Goal: Contribute content: Contribute content

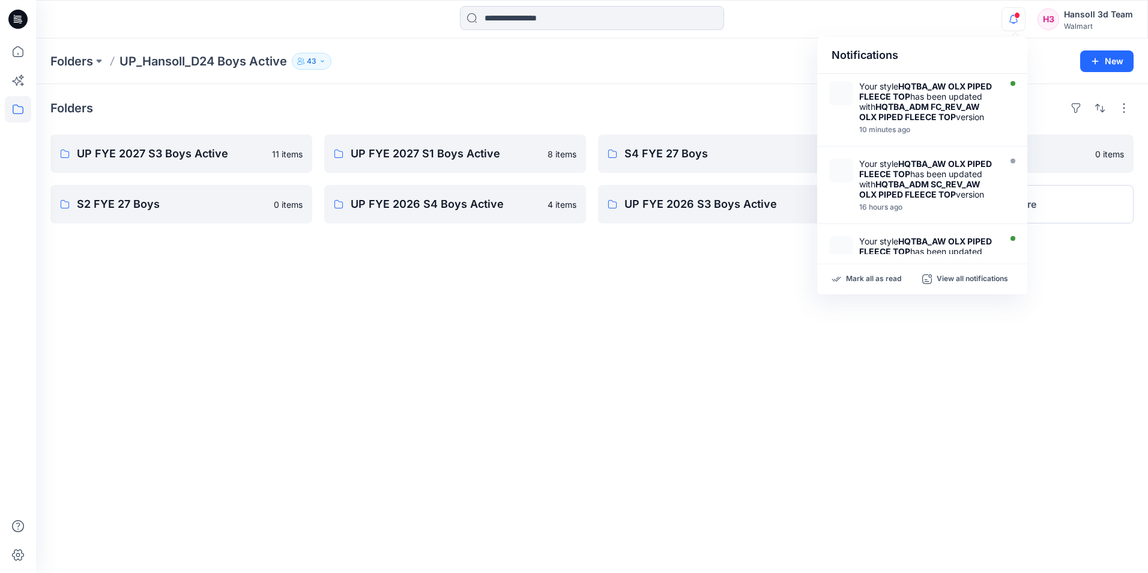
scroll to position [180, 0]
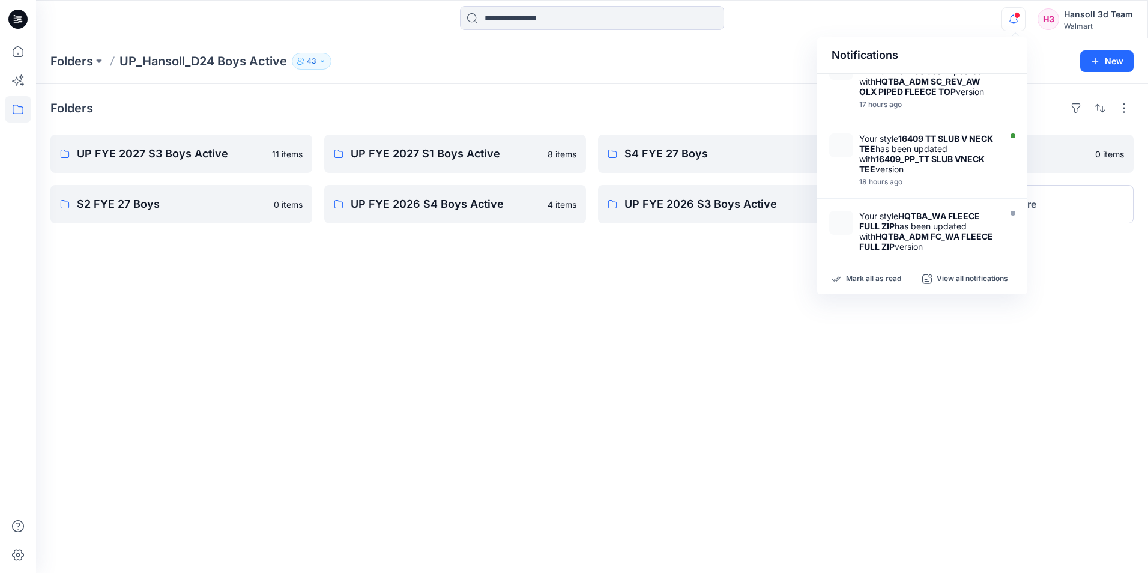
click at [1013, 15] on icon "button" at bounding box center [1013, 19] width 23 height 24
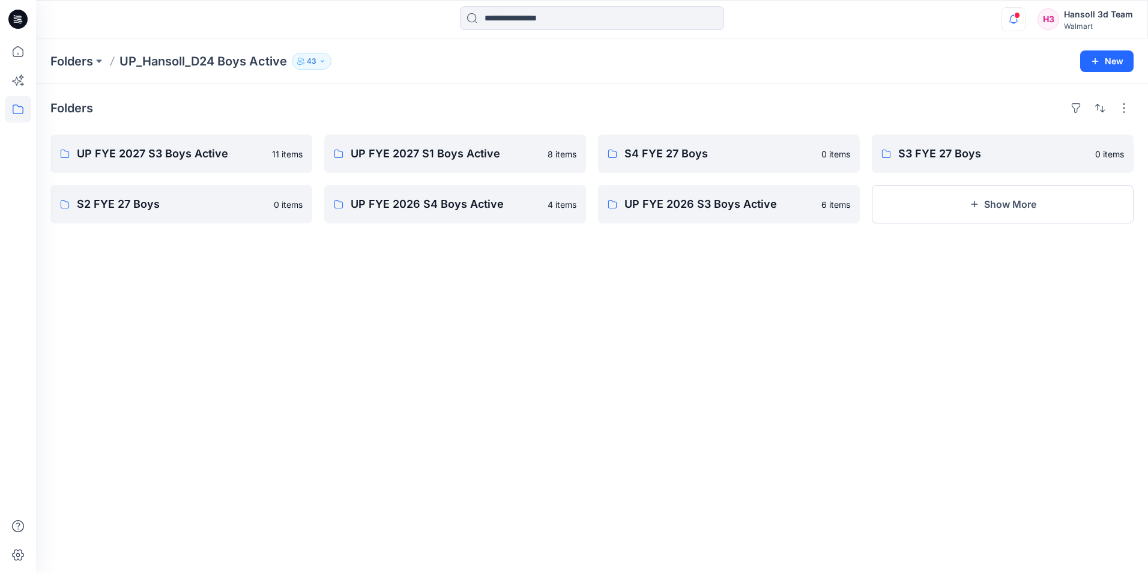
click at [1016, 18] on icon "button" at bounding box center [1013, 19] width 23 height 24
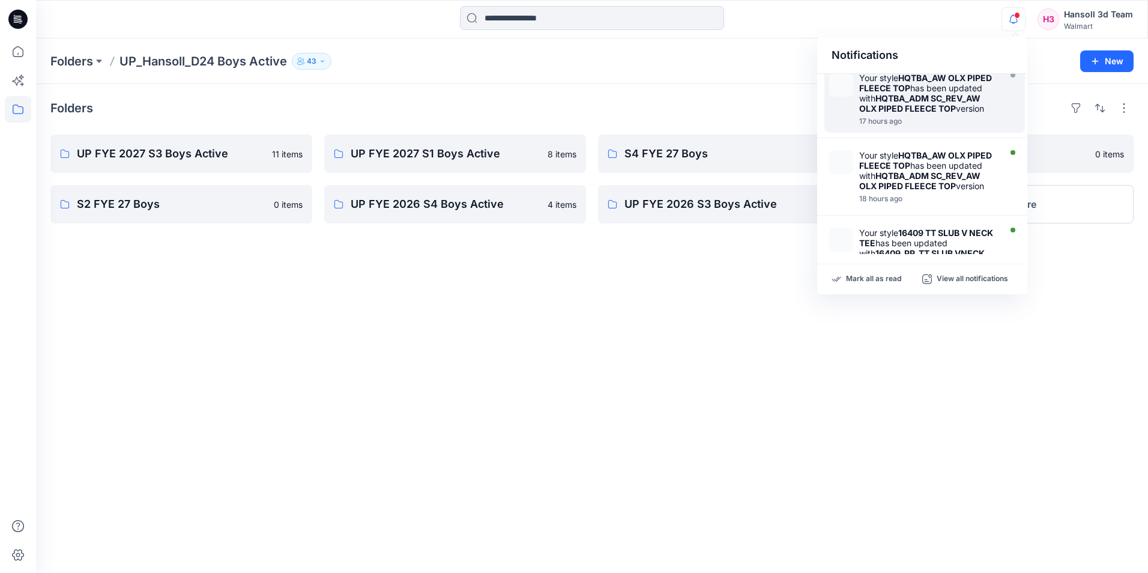
scroll to position [0, 0]
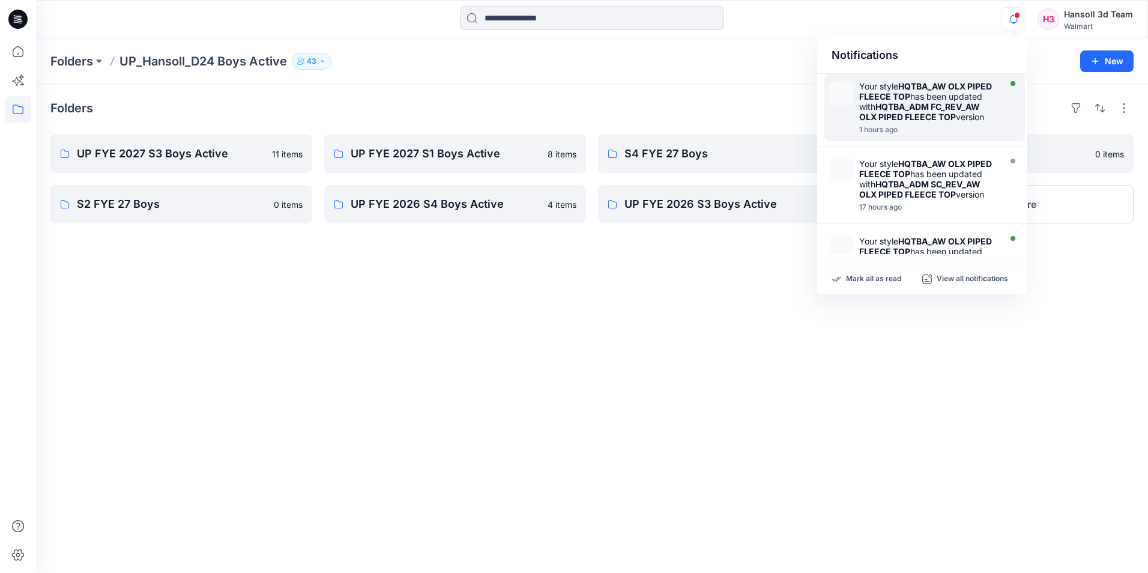
click at [944, 101] on div "Your style HQTBA_AW OLX PIPED FLEECE TOP has been updated with HQTBA_ADM FC_REV…" at bounding box center [928, 101] width 138 height 41
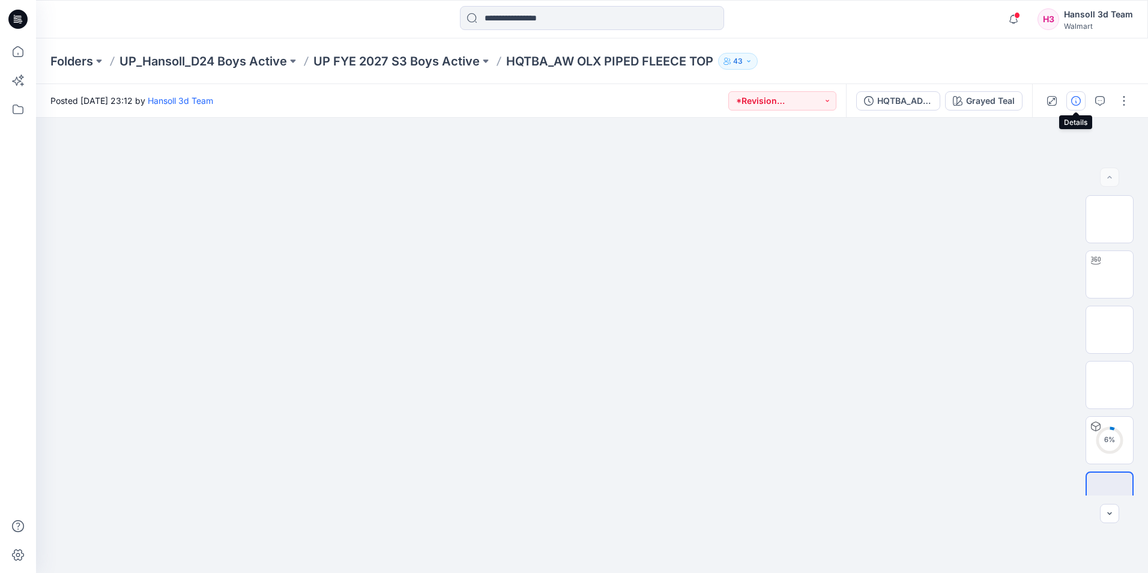
click at [1071, 100] on button "button" at bounding box center [1076, 100] width 19 height 19
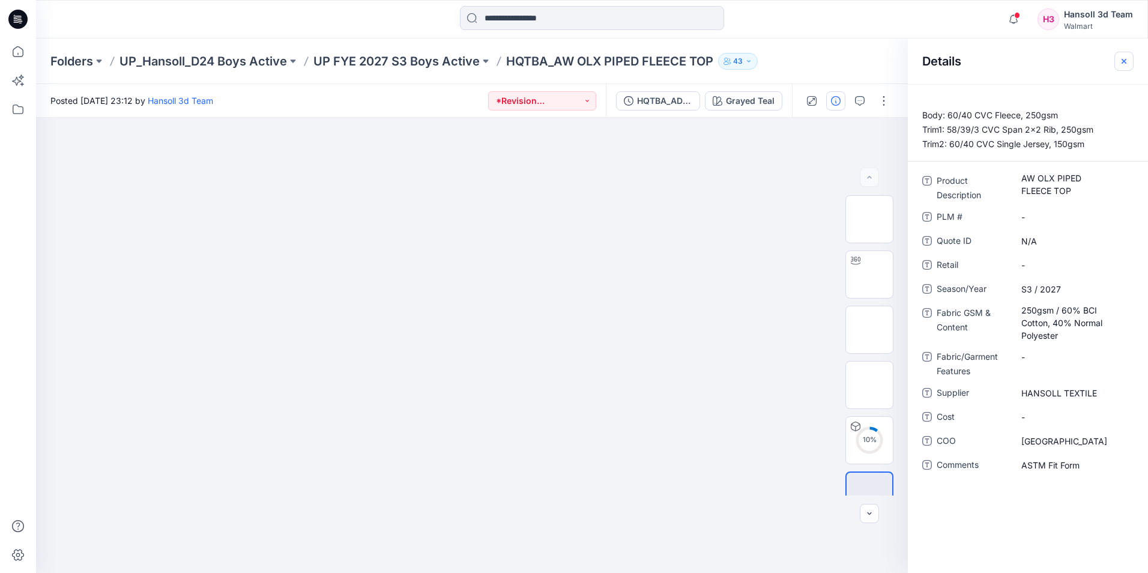
click at [1121, 59] on icon "button" at bounding box center [1125, 61] width 10 height 10
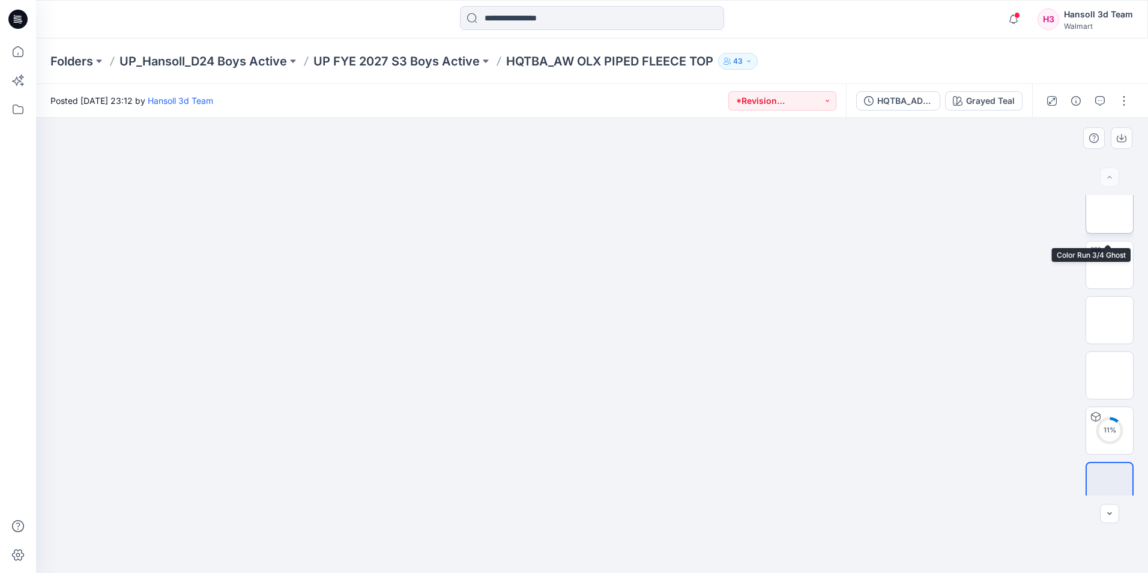
scroll to position [24, 0]
click at [1123, 102] on button "button" at bounding box center [1124, 100] width 19 height 19
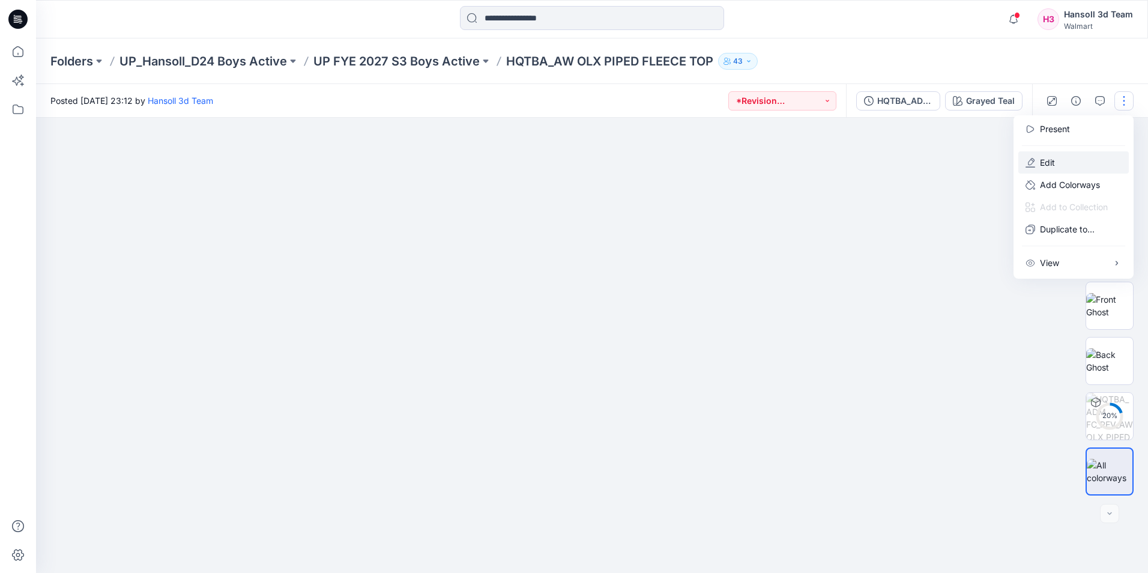
click at [1063, 159] on button "Edit" at bounding box center [1074, 162] width 111 height 22
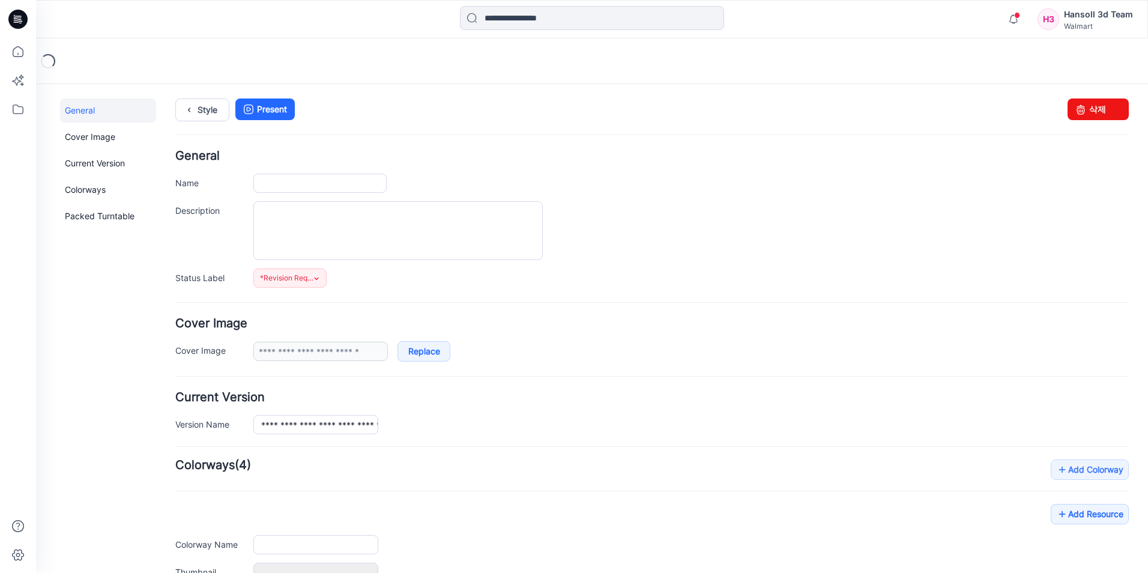
type input "**********"
type textarea "**********"
type input "**********"
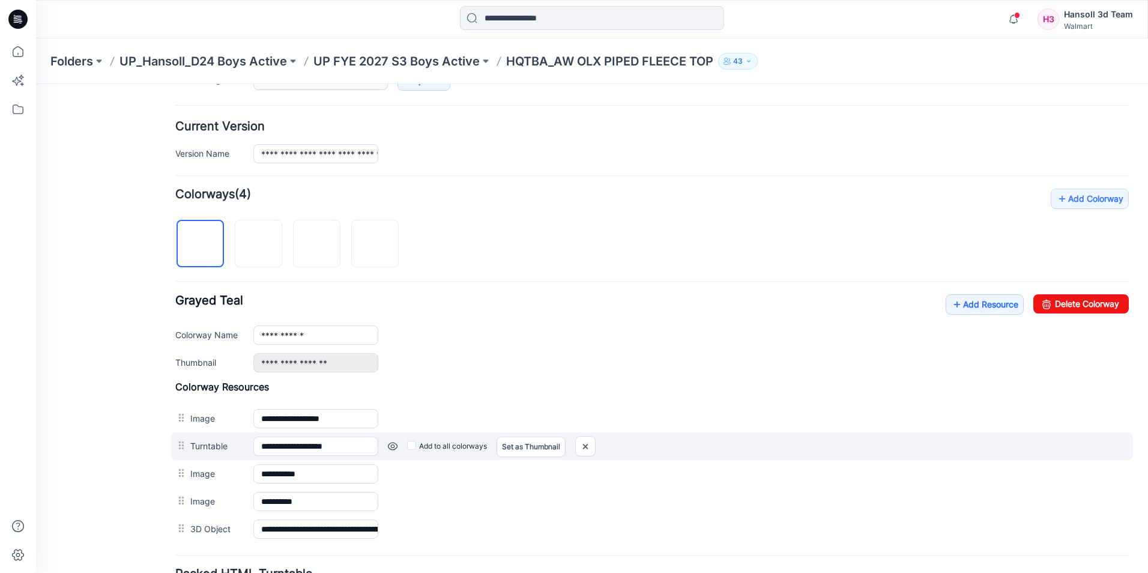
scroll to position [300, 0]
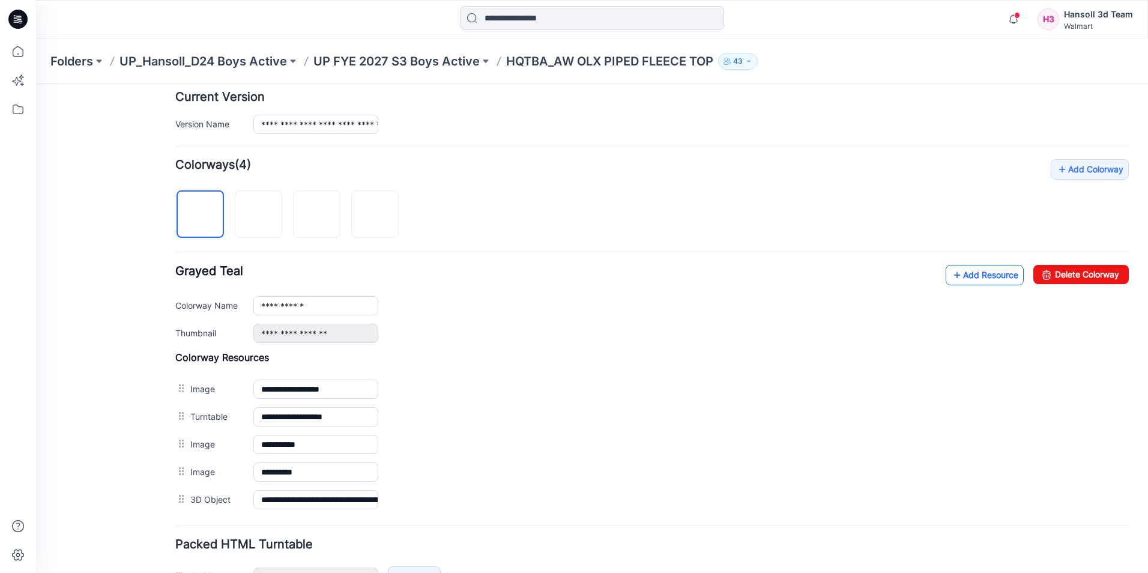
click at [962, 270] on link "Add Resource" at bounding box center [985, 275] width 78 height 20
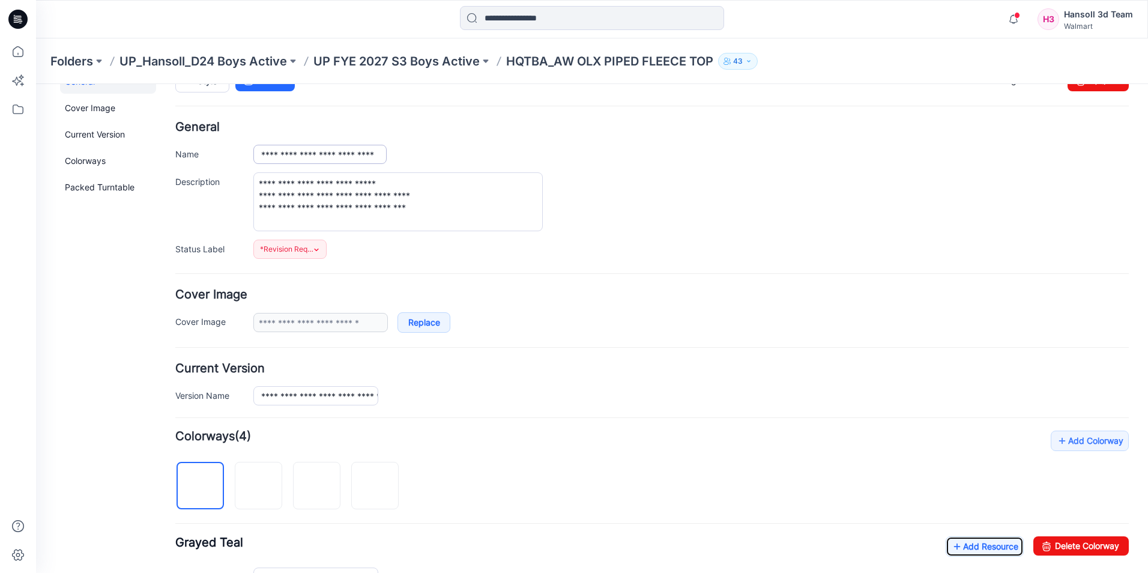
scroll to position [0, 0]
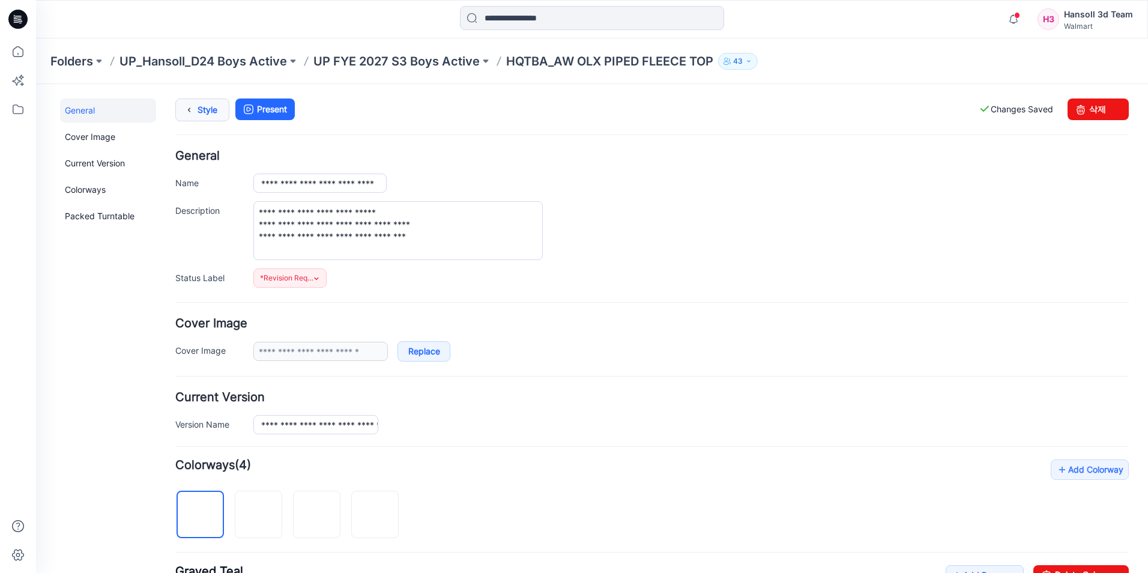
click at [193, 102] on icon at bounding box center [189, 110] width 17 height 22
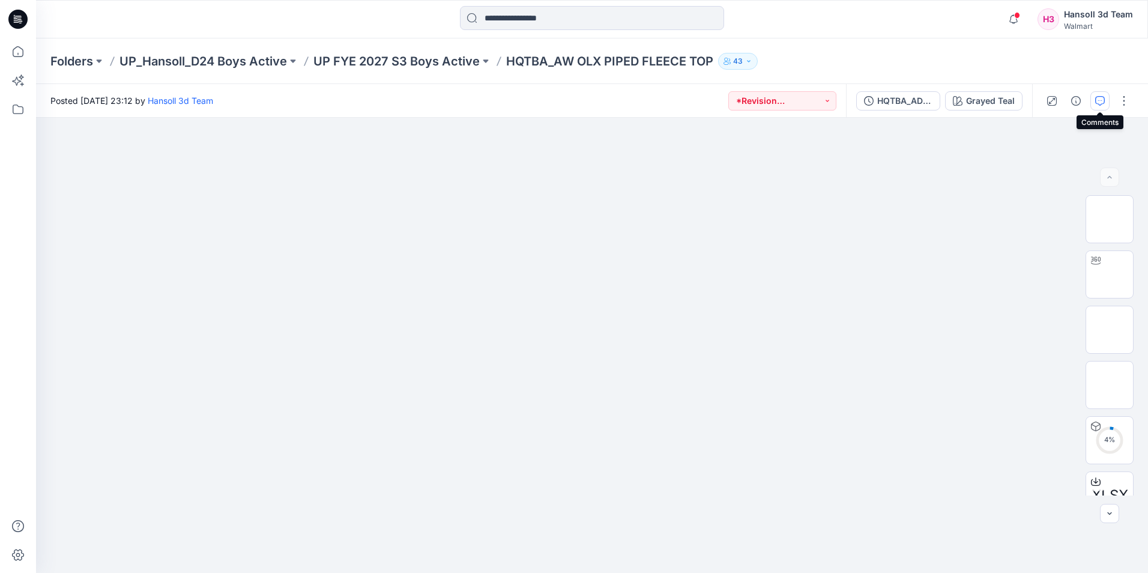
click at [1095, 97] on button "button" at bounding box center [1100, 100] width 19 height 19
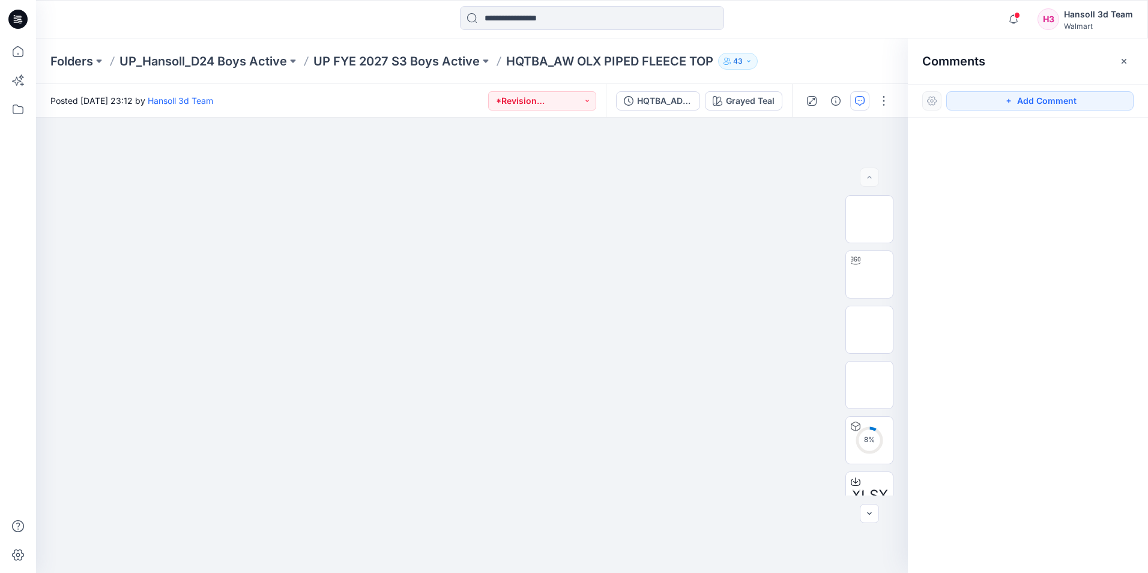
drag, startPoint x: 1082, startPoint y: 100, endPoint x: 1020, endPoint y: 115, distance: 63.8
click at [1082, 100] on button "Add Comment" at bounding box center [1040, 100] width 187 height 19
click at [689, 228] on div "1" at bounding box center [472, 345] width 872 height 455
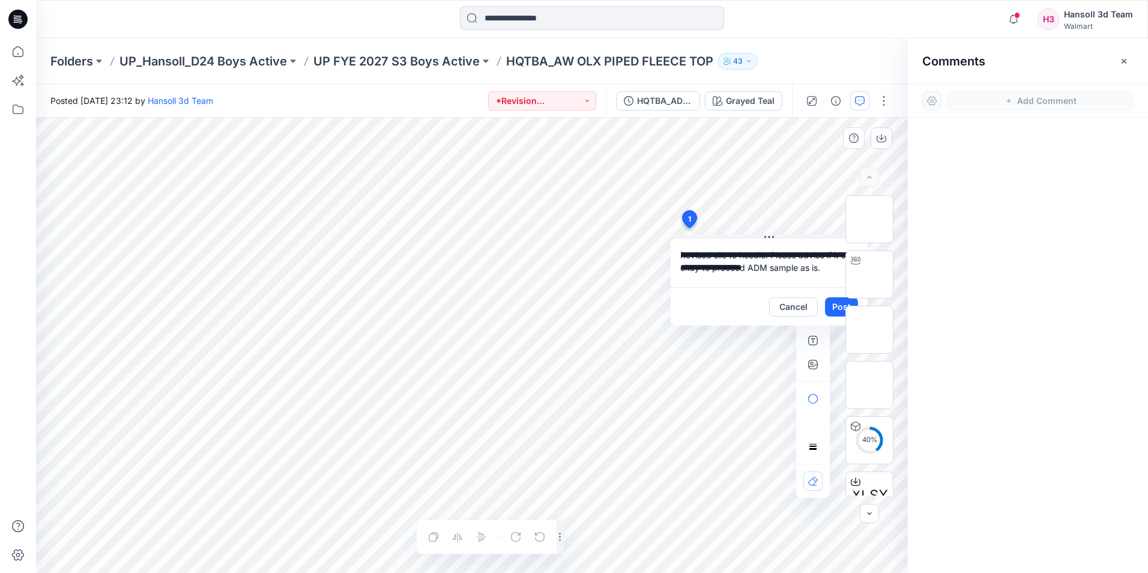
type textarea "**********"
click at [835, 297] on div "40 % XLSX" at bounding box center [869, 345] width 77 height 300
click at [835, 301] on div "41 % XLSX" at bounding box center [869, 345] width 77 height 300
click at [835, 303] on div "43 % XLSX" at bounding box center [869, 345] width 77 height 300
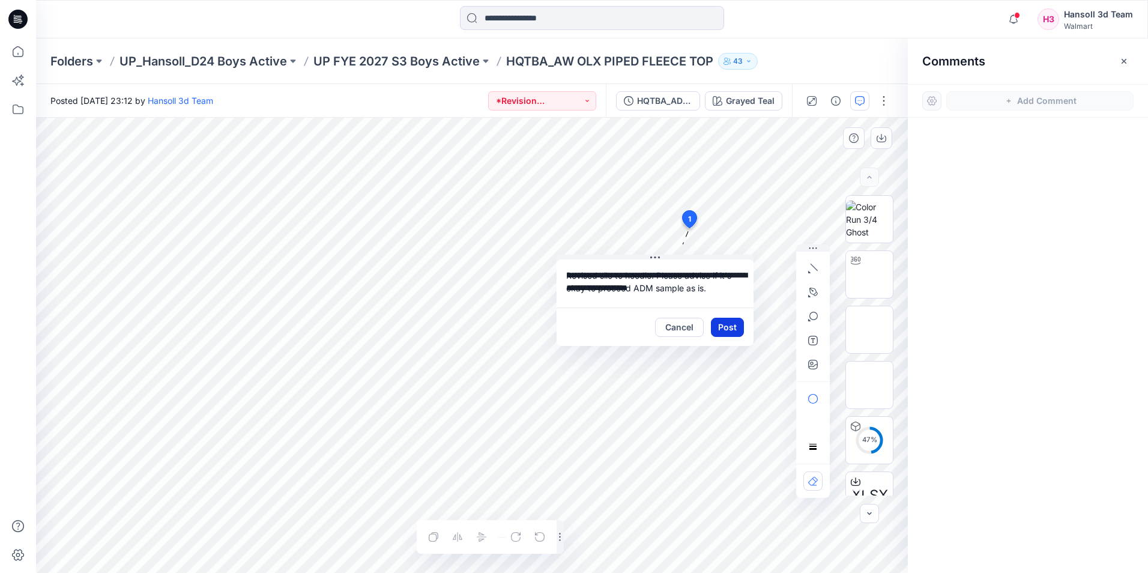
drag, startPoint x: 736, startPoint y: 235, endPoint x: 741, endPoint y: 323, distance: 87.8
click at [621, 255] on button at bounding box center [655, 258] width 197 height 7
click at [721, 327] on button "Post" at bounding box center [727, 326] width 33 height 19
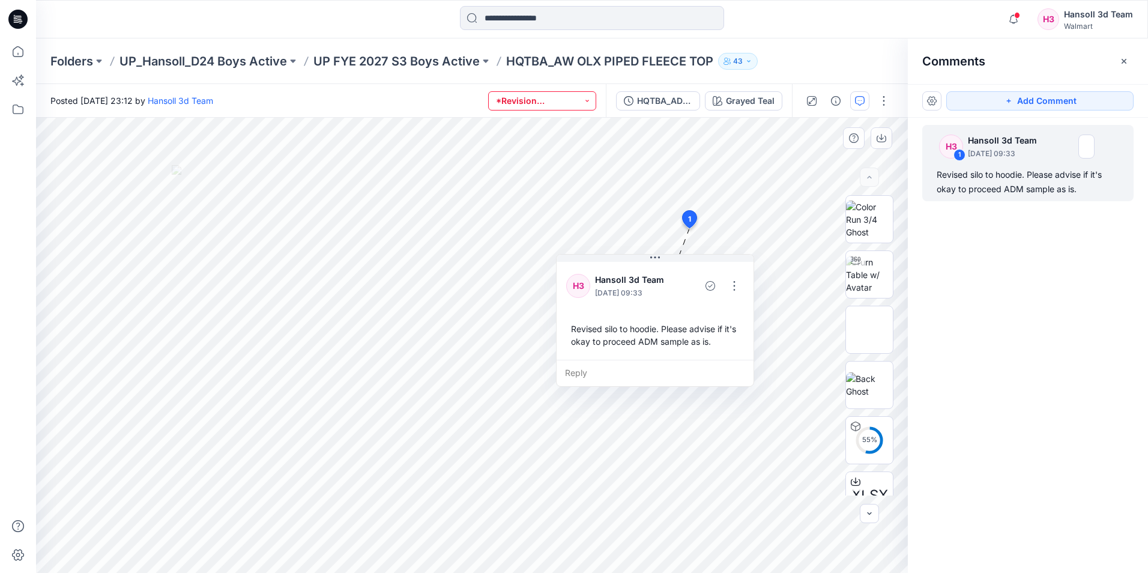
click at [565, 95] on button "*Revision Requested" at bounding box center [542, 100] width 108 height 19
click at [562, 184] on p "TD - Need to Review" at bounding box center [546, 183] width 67 height 16
click at [589, 102] on button "TD - Need to Review" at bounding box center [542, 100] width 108 height 19
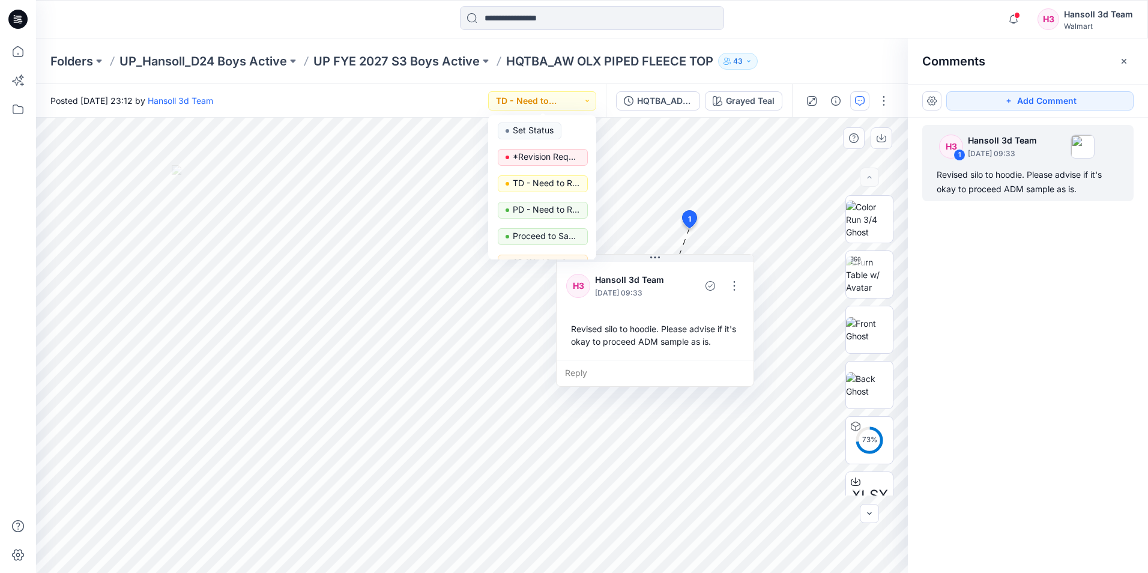
click at [811, 55] on div "Folders UP_Hansoll_D24 Boys Active UP FYE 2027 S3 Boys Active HQTBA_AW OLX PIPE…" at bounding box center [545, 61] width 990 height 17
click at [1123, 56] on icon "button" at bounding box center [1125, 61] width 10 height 10
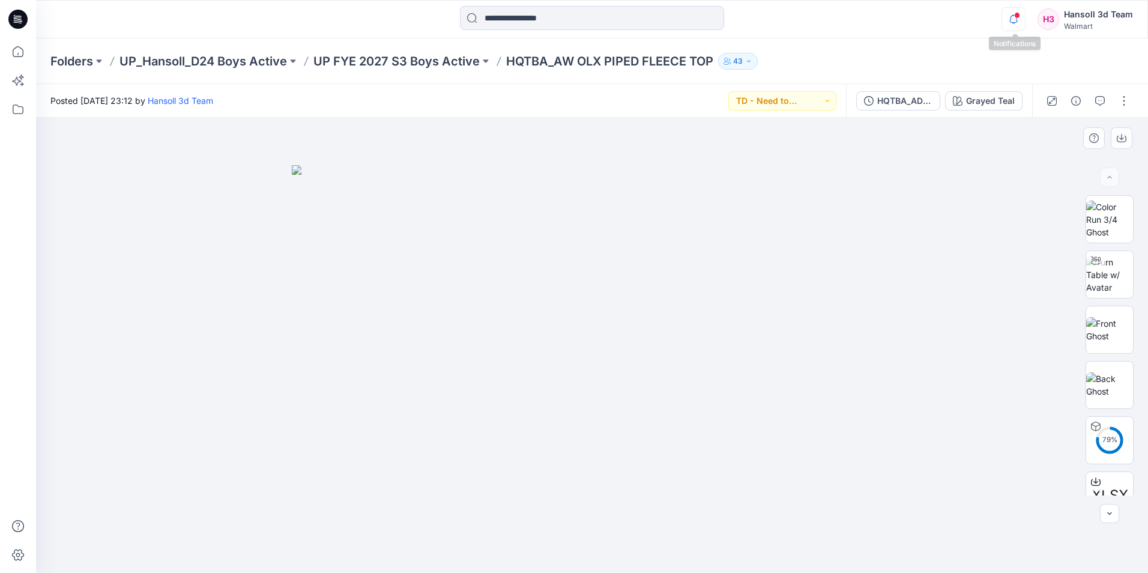
click at [1017, 26] on icon "button" at bounding box center [1013, 19] width 23 height 24
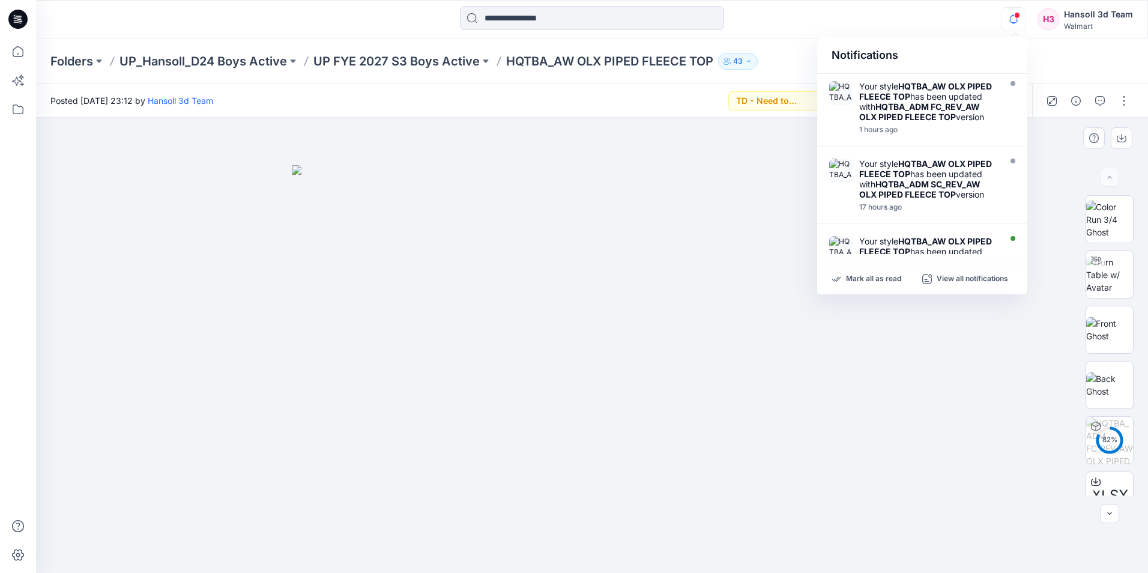
click at [768, 34] on div "Notifications Your style HQTBA_AW OLX PIPED FLEECE TOP has been updated with HQ…" at bounding box center [592, 19] width 1112 height 38
